Goal: Transaction & Acquisition: Purchase product/service

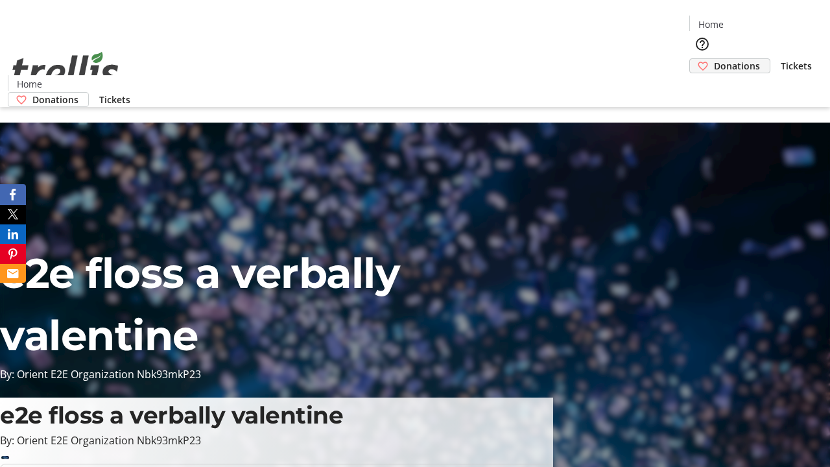
click at [714, 59] on span "Donations" at bounding box center [737, 66] width 46 height 14
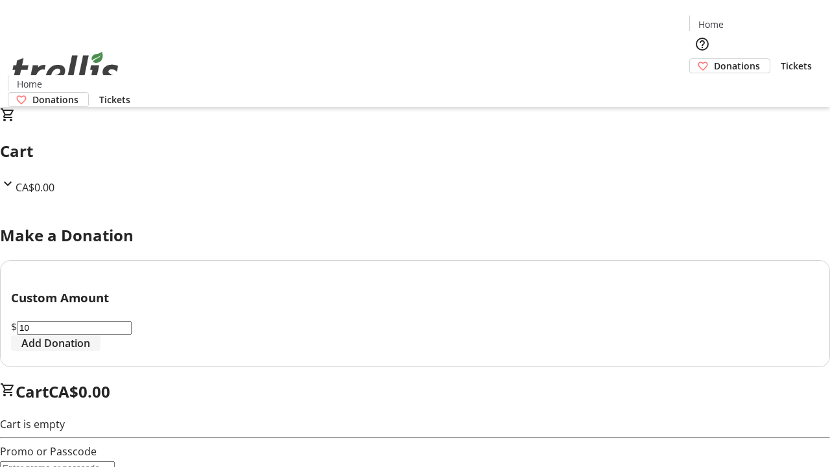
click at [90, 351] on span "Add Donation" at bounding box center [55, 343] width 69 height 16
select select "CA"
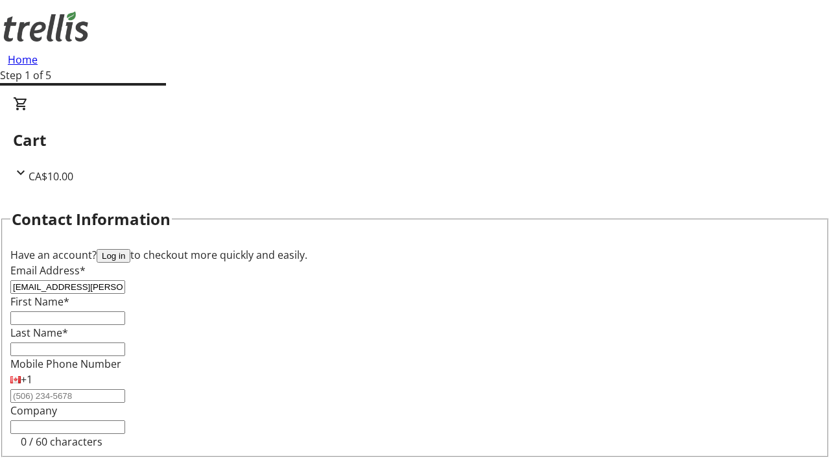
type input "[EMAIL_ADDRESS][PERSON_NAME][DOMAIN_NAME]"
type input "[PERSON_NAME]"
type input "[STREET_ADDRESS][PERSON_NAME]"
type input "Kelowna"
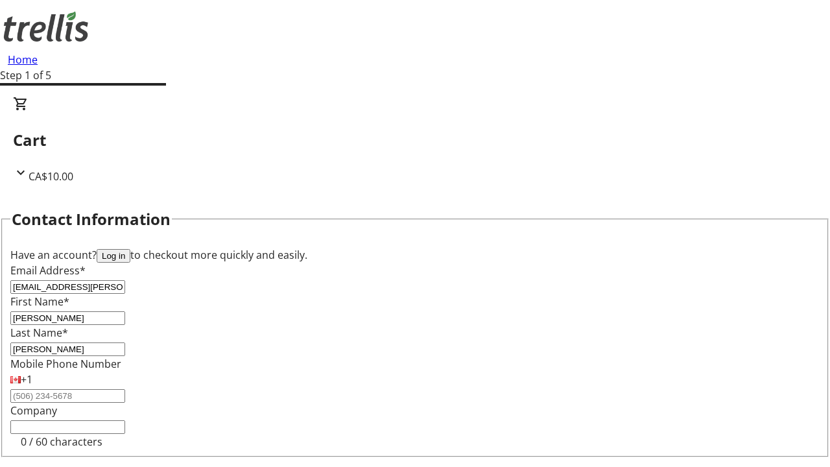
select select "BC"
type input "Kelowna"
type input "V1Y 0C2"
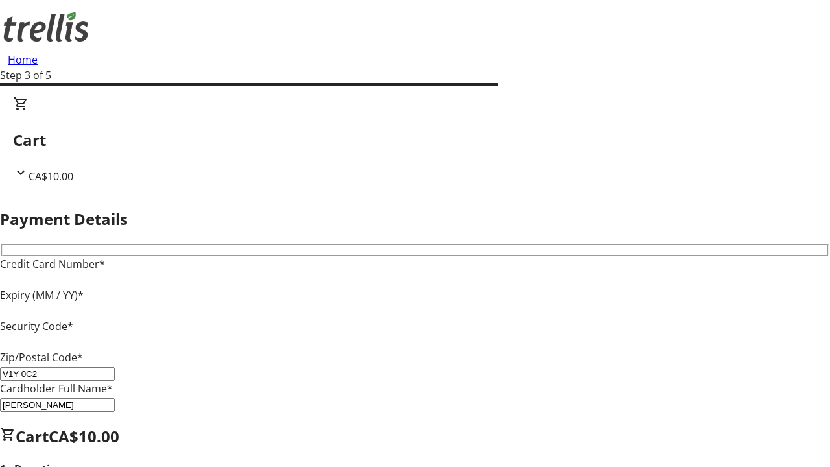
type input "V1Y 0C2"
